Goal: Navigation & Orientation: Find specific page/section

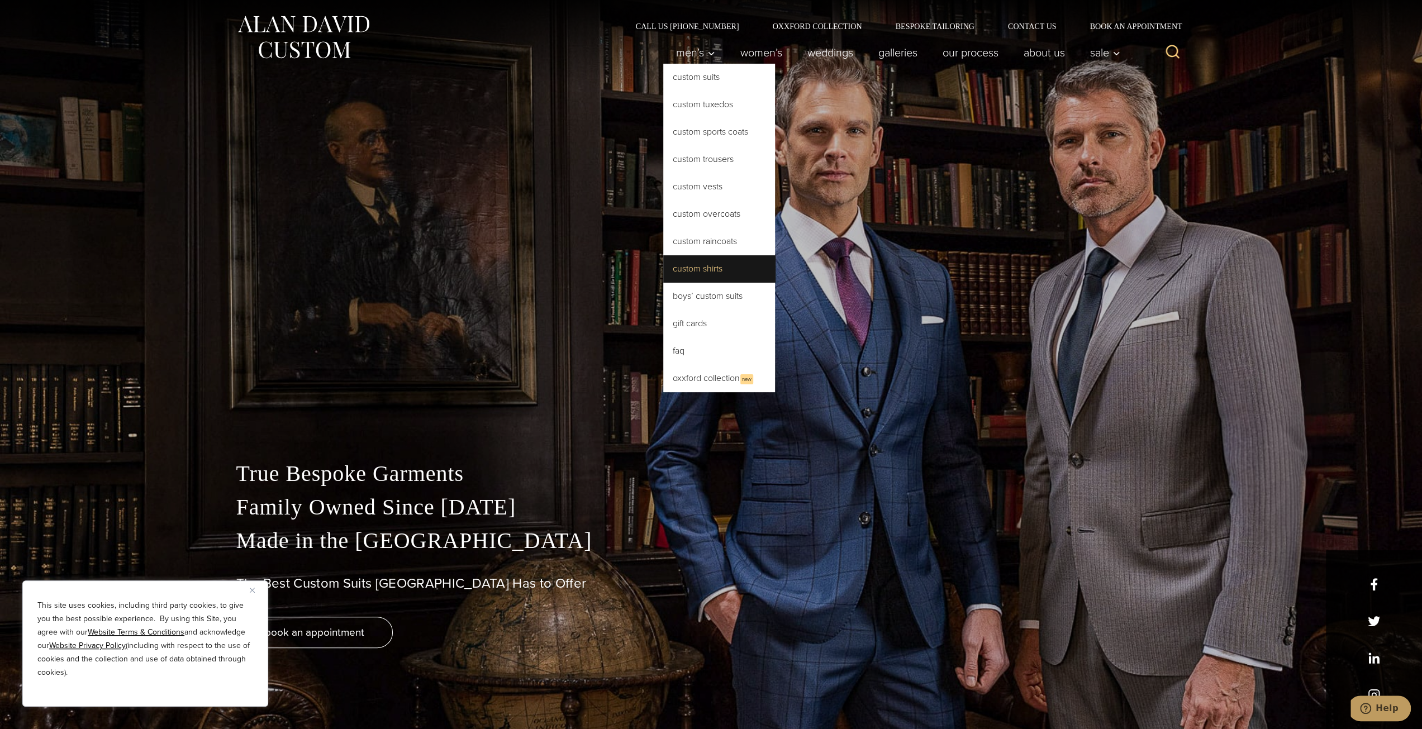
click at [700, 269] on link "Custom Shirts" at bounding box center [719, 268] width 112 height 27
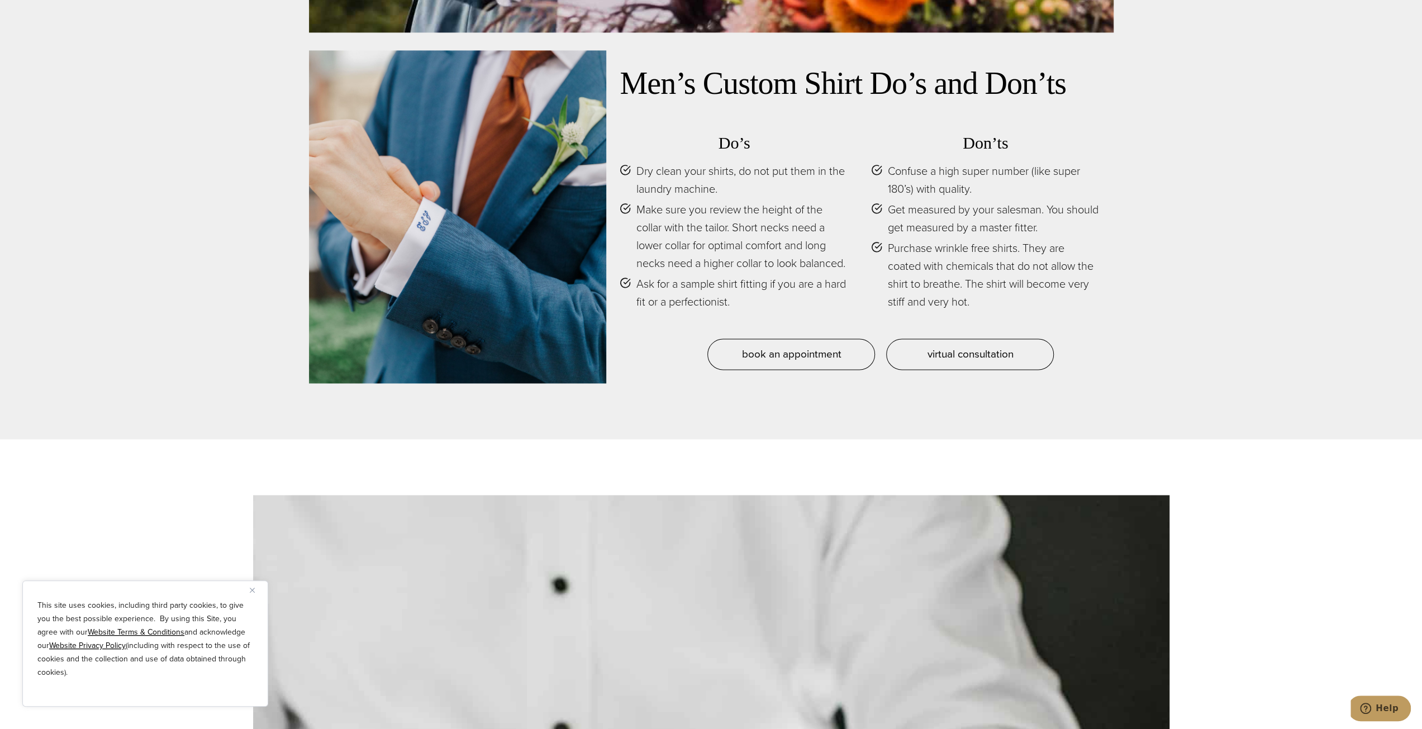
scroll to position [5811, 0]
